Goal: Navigation & Orientation: Find specific page/section

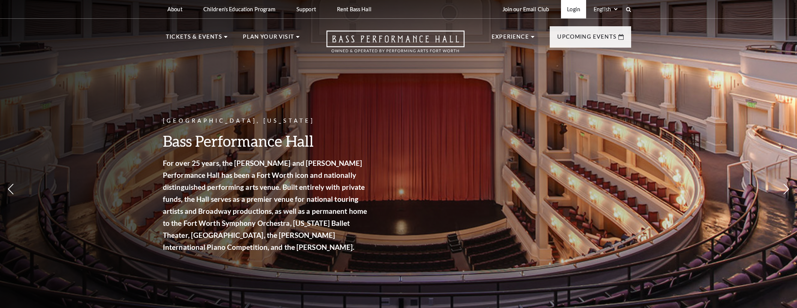
click at [576, 9] on link "Login" at bounding box center [573, 9] width 25 height 18
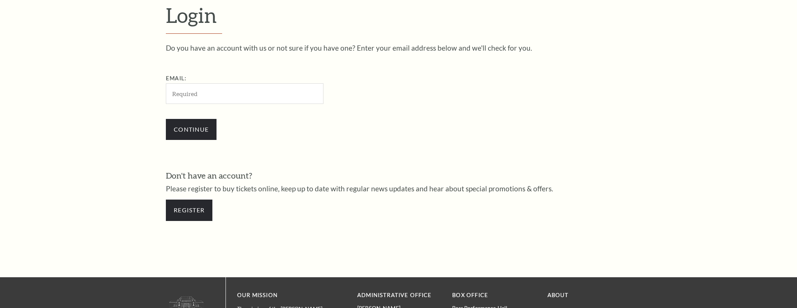
scroll to position [268, 0]
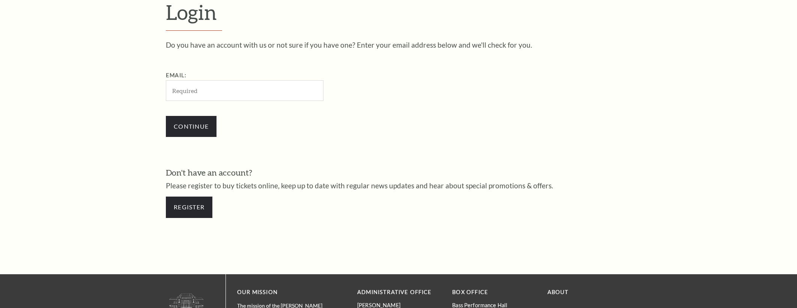
click at [268, 88] on input "Email:" at bounding box center [245, 90] width 158 height 21
type input "acwelker@verizon.net"
click at [200, 130] on input "Continue" at bounding box center [191, 126] width 51 height 21
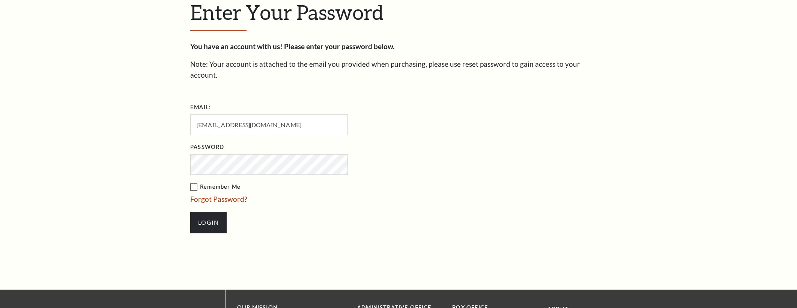
click at [190, 212] on input "Login" at bounding box center [208, 222] width 36 height 21
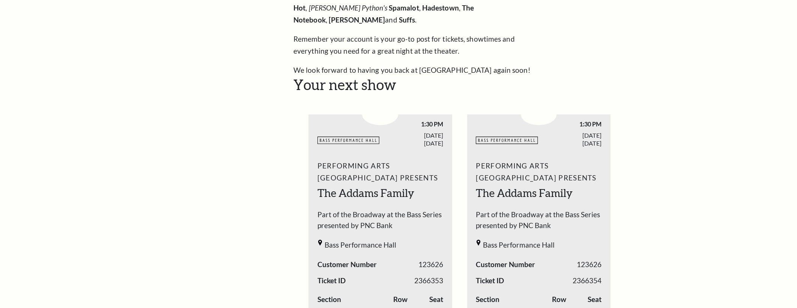
scroll to position [116, 0]
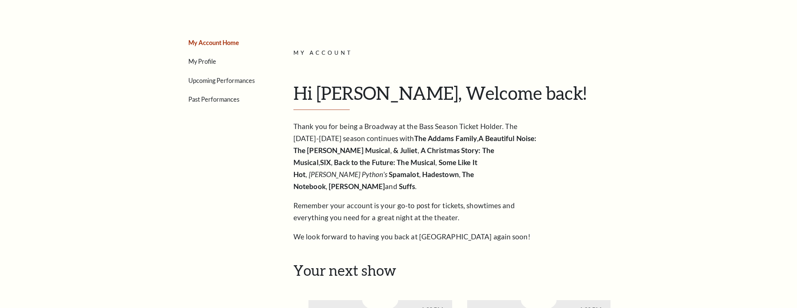
scroll to position [81, 0]
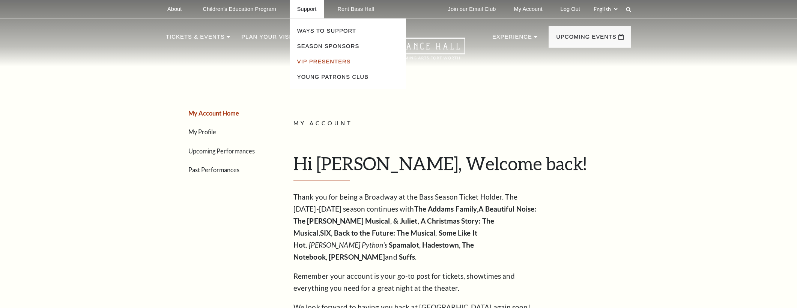
click at [320, 63] on link "VIP Presenters" at bounding box center [324, 62] width 54 height 6
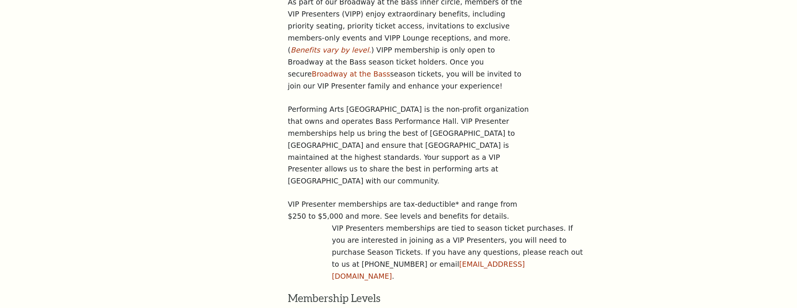
scroll to position [353, 0]
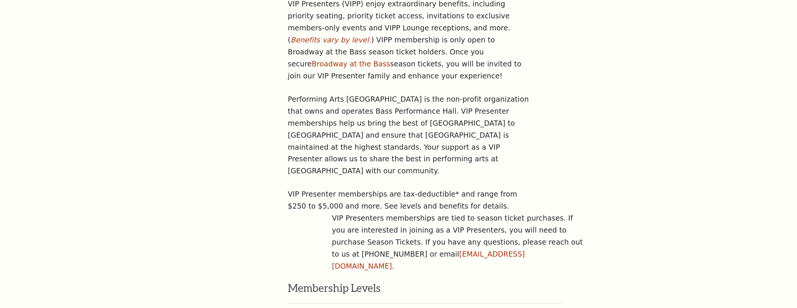
scroll to position [353, 0]
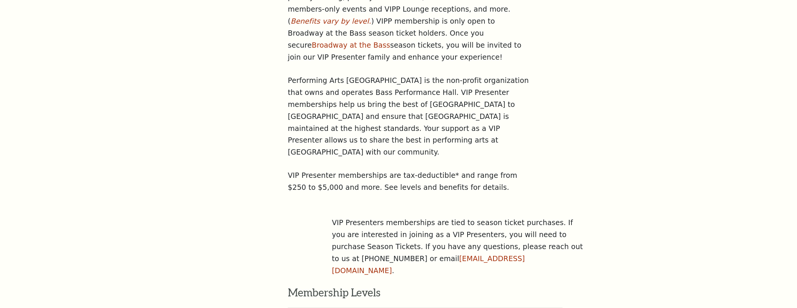
scroll to position [374, 0]
click at [172, 68] on aside "Ways To Support Season Sponsors VIP Presenters Young Patrons Club" at bounding box center [215, 228] width 99 height 664
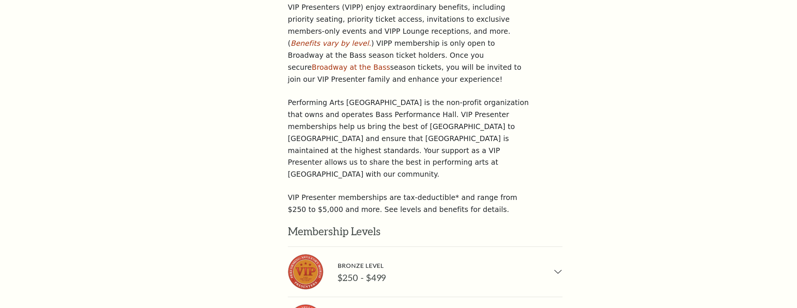
scroll to position [343, 0]
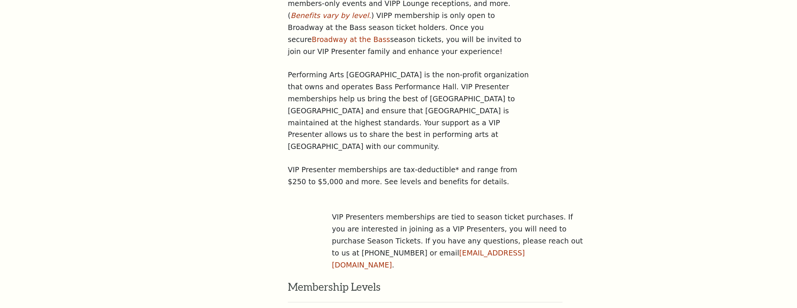
scroll to position [381, 0]
click at [116, 66] on div "Search Ways To Support Season Sponsors VIP Presenters Young Patrons Club Suppor…" at bounding box center [398, 271] width 797 height 1287
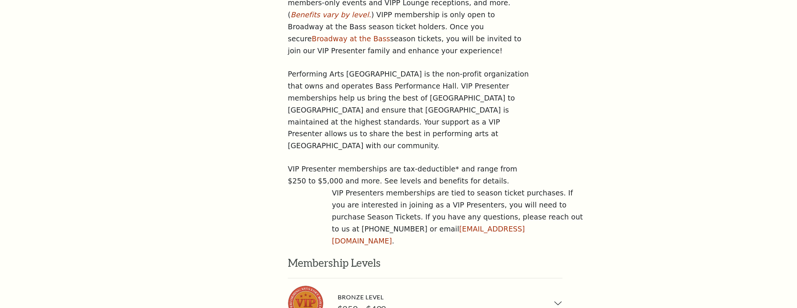
scroll to position [383, 0]
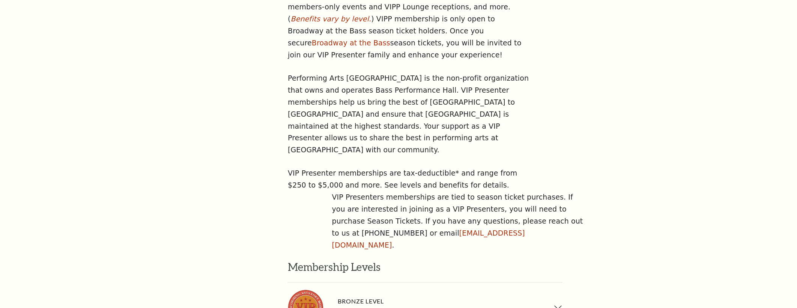
scroll to position [376, 0]
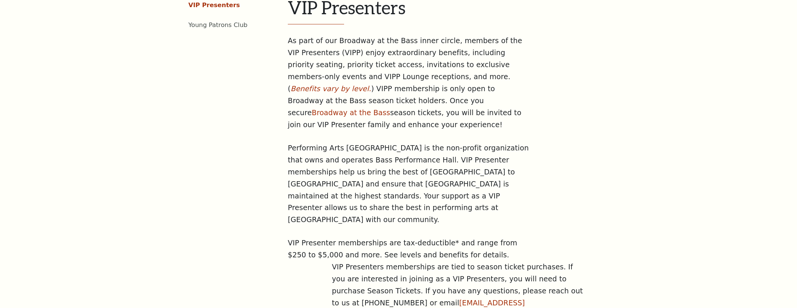
scroll to position [337, 0]
